Goal: Task Accomplishment & Management: Complete application form

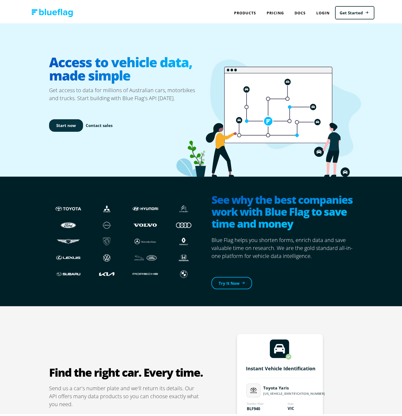
click at [66, 122] on link "Start now" at bounding box center [66, 123] width 34 height 12
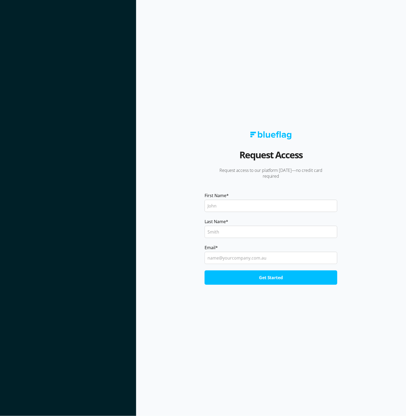
click at [220, 211] on input "First Name *" at bounding box center [271, 206] width 133 height 12
type input "[PERSON_NAME]"
type input "[PERSON_NAME][EMAIL_ADDRESS][DOMAIN_NAME]"
click at [205, 270] on input "Get Started" at bounding box center [271, 277] width 133 height 14
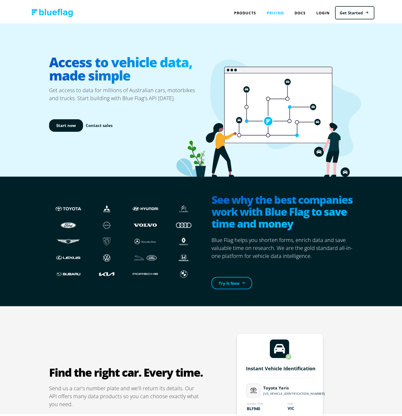
click at [272, 10] on link "Pricing" at bounding box center [276, 10] width 28 height 11
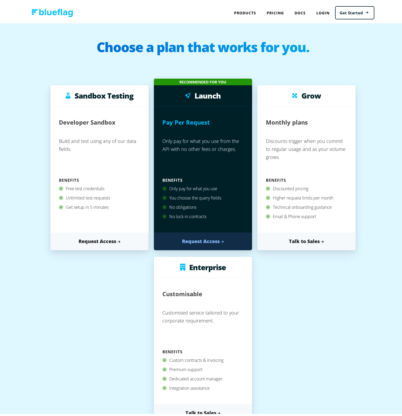
click at [98, 220] on div "Free test credentials Unlimited test requests Get setup in 5 minutes" at bounding box center [99, 202] width 81 height 40
click at [89, 239] on link "Request Access" at bounding box center [99, 239] width 98 height 18
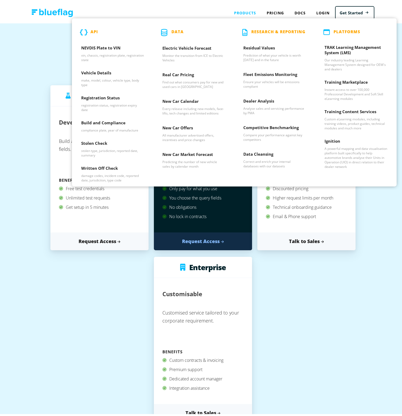
click at [244, 10] on div "Products API NEVDIS Plate to VIN vin, chassis, registration plate, registration…" at bounding box center [245, 10] width 33 height 11
click at [92, 46] on h3 "NEVDIS Plate to VIN" at bounding box center [112, 47] width 63 height 8
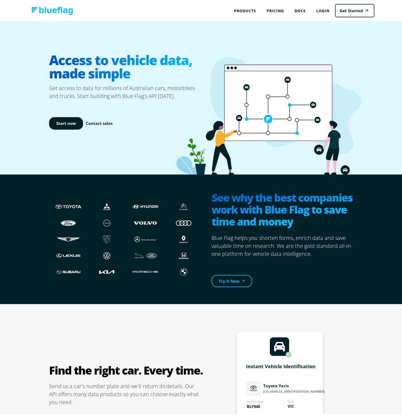
scroll to position [3, 0]
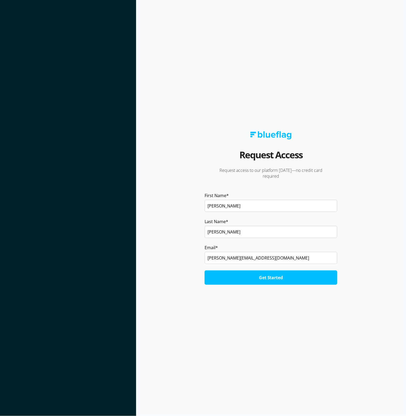
click at [229, 270] on input "Get Started" at bounding box center [271, 277] width 133 height 14
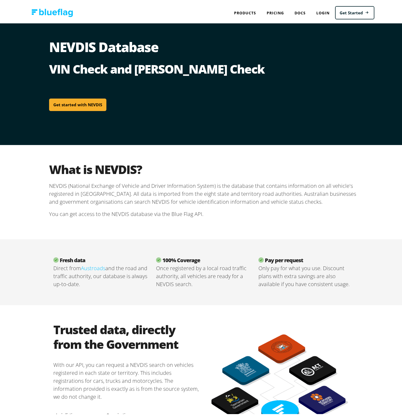
click at [99, 102] on link "Get started with NEVDIS" at bounding box center [77, 102] width 57 height 12
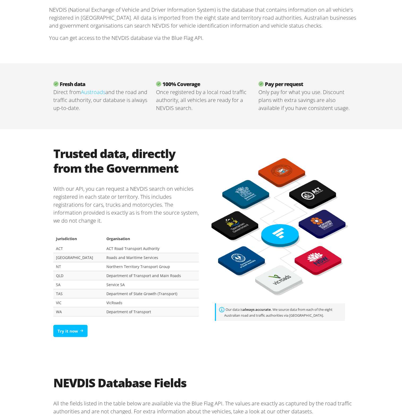
scroll to position [176, 0]
